Goal: Transaction & Acquisition: Purchase product/service

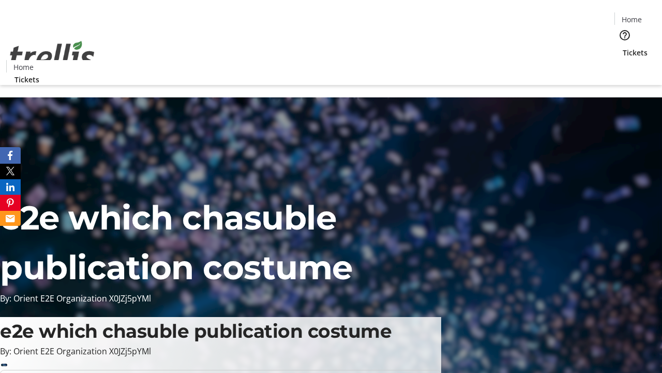
click at [623, 47] on span "Tickets" at bounding box center [635, 52] width 25 height 11
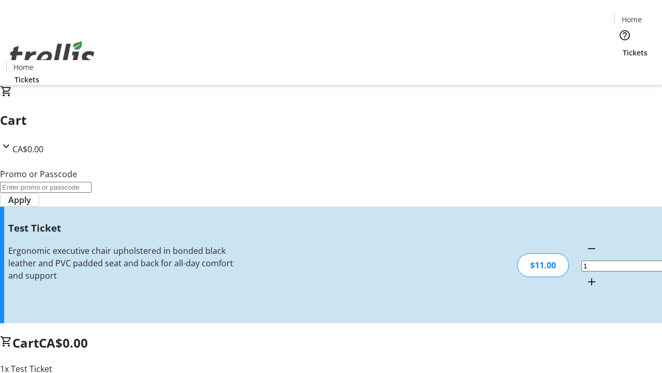
type input "UNLOCK"
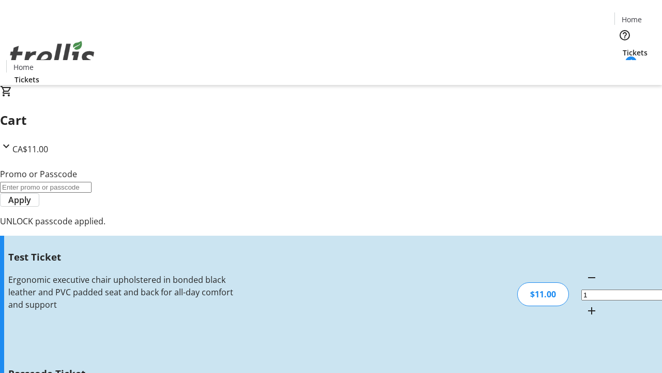
type input "5"
